Goal: Navigation & Orientation: Find specific page/section

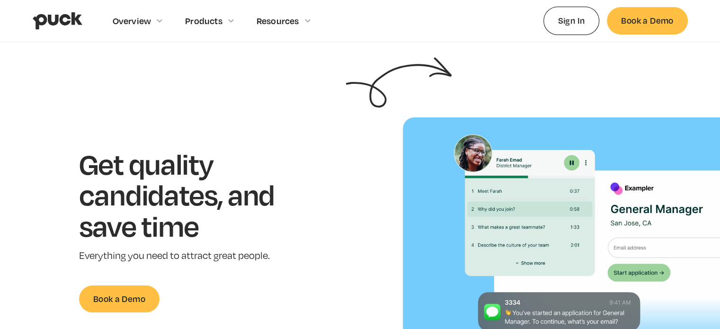
click at [62, 20] on img "home" at bounding box center [58, 21] width 50 height 18
drag, startPoint x: 0, startPoint y: 0, endPoint x: 151, endPoint y: 23, distance: 153.2
click at [151, 23] on div "Overview" at bounding box center [144, 20] width 62 height 41
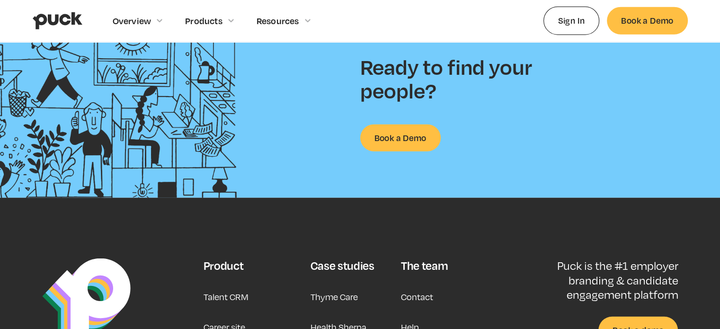
scroll to position [2460, 0]
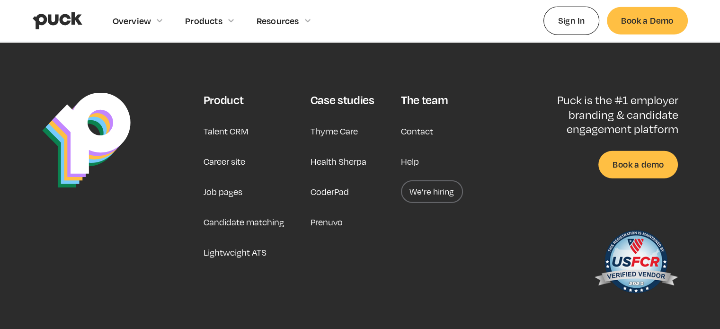
click at [419, 196] on link "We’re hiring" at bounding box center [432, 191] width 62 height 23
